Goal: Task Accomplishment & Management: Manage account settings

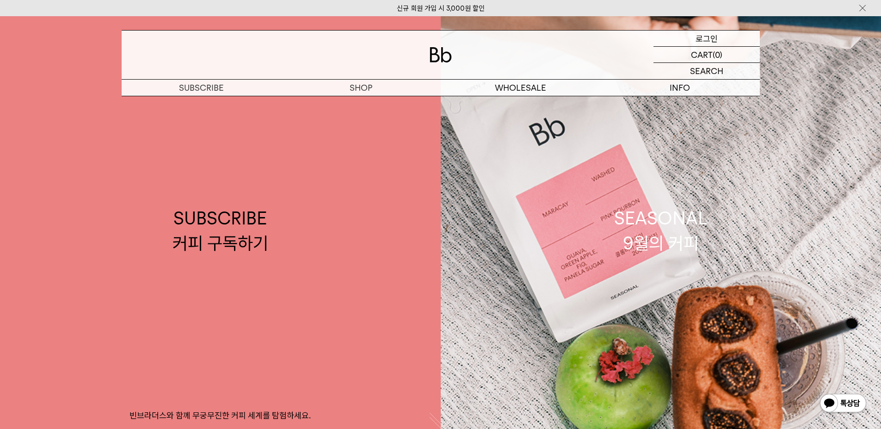
click at [707, 36] on p "로그인" at bounding box center [707, 39] width 22 height 16
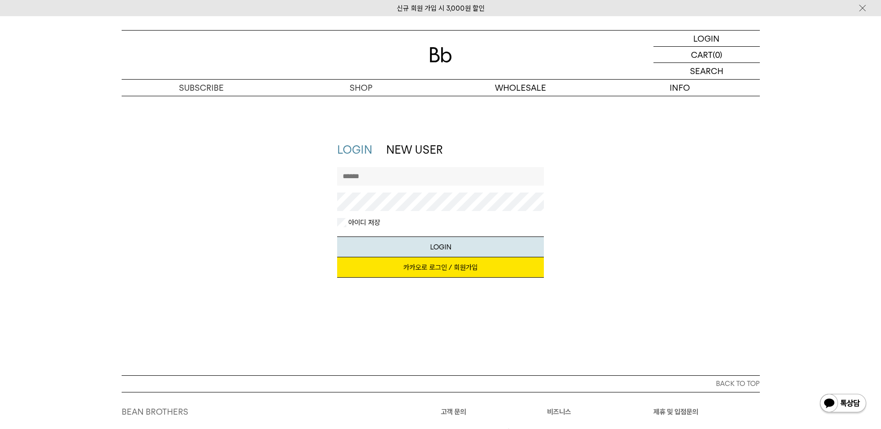
click at [448, 269] on link "카카오로 로그인 / 회원가입" at bounding box center [440, 267] width 207 height 20
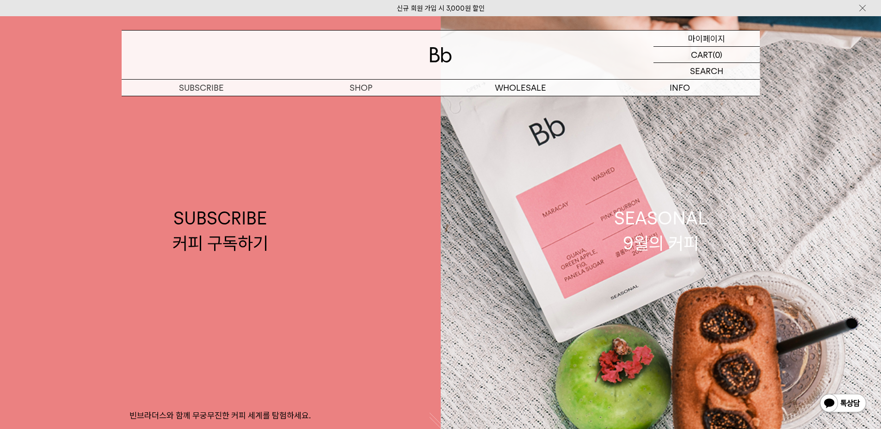
click at [704, 40] on p "마이페이지" at bounding box center [706, 39] width 37 height 16
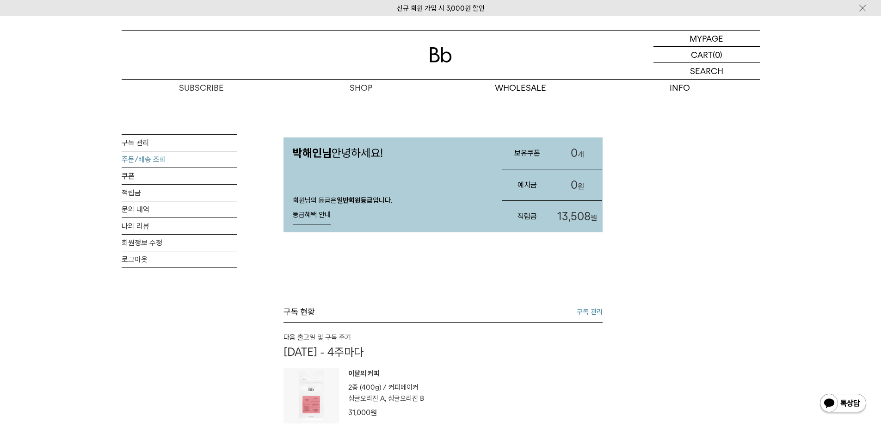
click at [136, 160] on link "주문/배송 조회" at bounding box center [180, 159] width 116 height 16
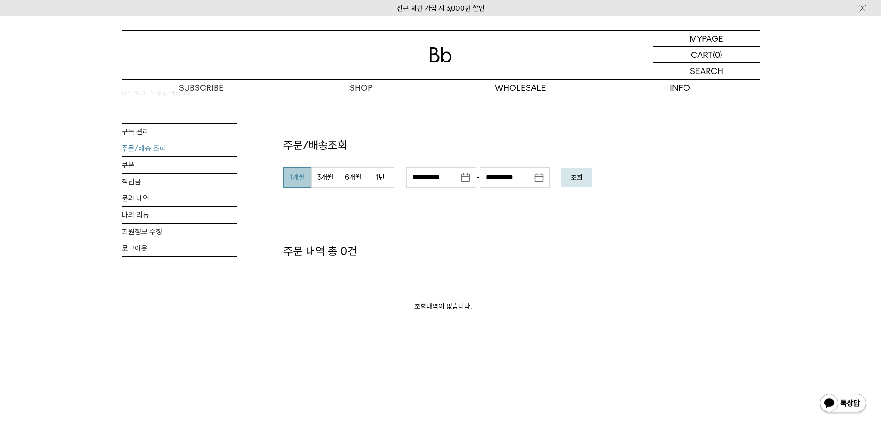
click at [293, 183] on button "1개월" at bounding box center [298, 177] width 28 height 21
type input "**********"
click at [581, 180] on em "조회" at bounding box center [577, 177] width 12 height 8
click at [569, 178] on button "조회" at bounding box center [577, 177] width 31 height 19
click at [846, 407] on img at bounding box center [843, 404] width 48 height 22
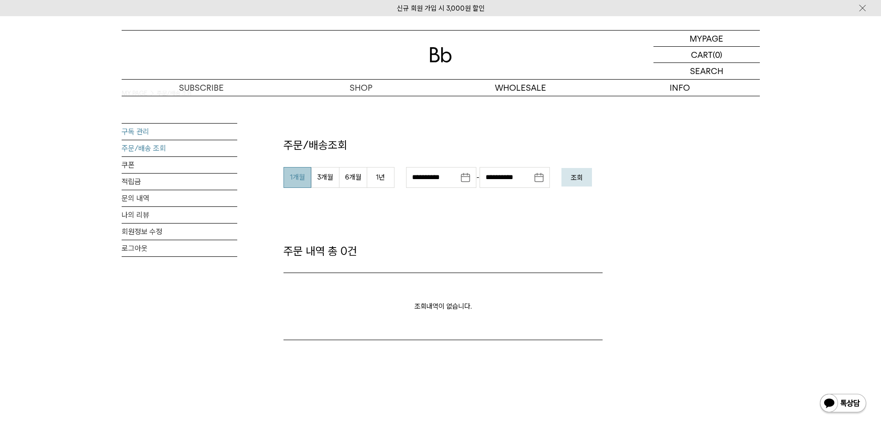
click at [137, 132] on link "구독 관리" at bounding box center [180, 132] width 116 height 16
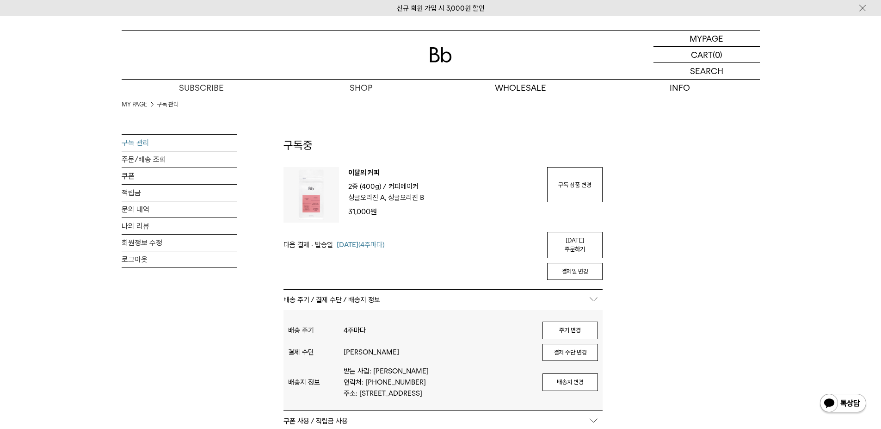
click at [300, 197] on img at bounding box center [312, 195] width 56 height 56
click at [366, 187] on span "2종 (400g) /" at bounding box center [367, 186] width 38 height 8
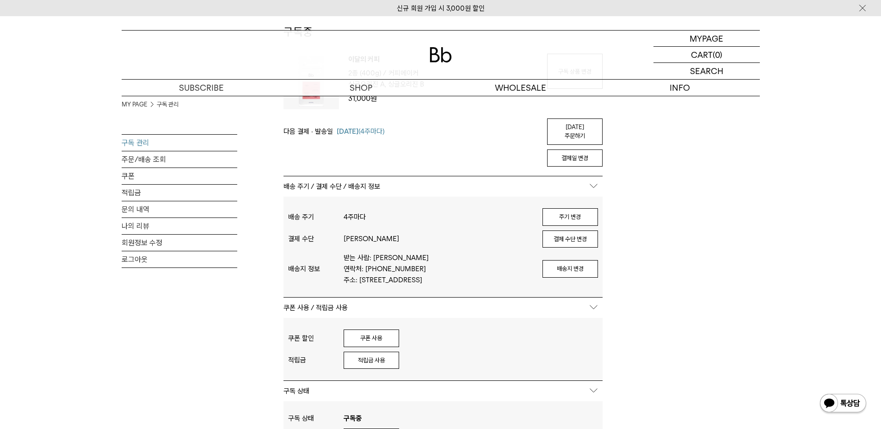
scroll to position [161, 0]
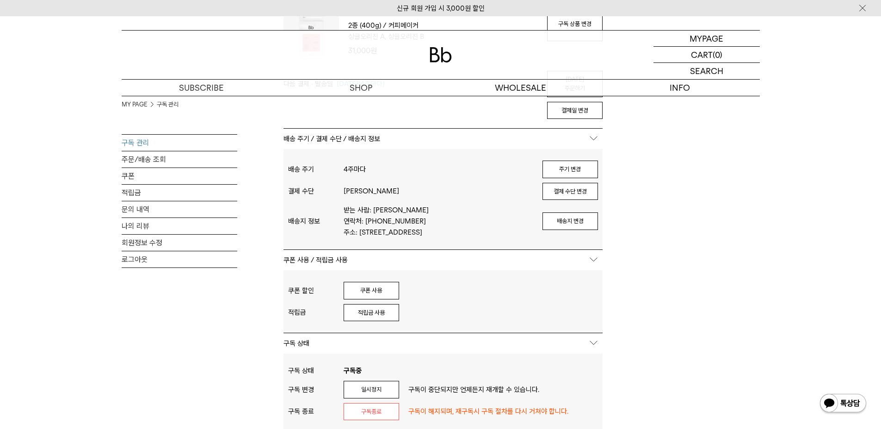
click at [680, 252] on div "MY PAGE 구독 관리 구독 관리 주문/배송 조회 쿠폰 적립금 문의 내역 나의 리뷰 회원정보 수정 로그아웃 구독중 구독 번호 : 54929 …" at bounding box center [441, 267] width 638 height 665
click at [727, 270] on div "MY PAGE 구독 관리 구독 관리 주문/배송 조회 쿠폰 적립금 문의 내역 나의 리뷰 회원정보 수정 로그아웃 구독중 구독 번호 : 54929 …" at bounding box center [441, 267] width 638 height 665
